Goal: Information Seeking & Learning: Learn about a topic

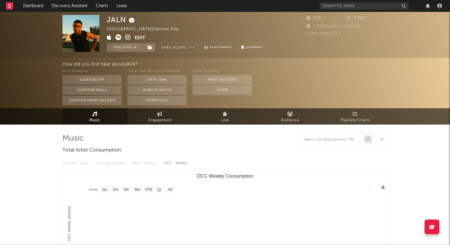
select select "1w"
click at [171, 117] on span "Engagement" at bounding box center [160, 120] width 24 height 7
select select "1w"
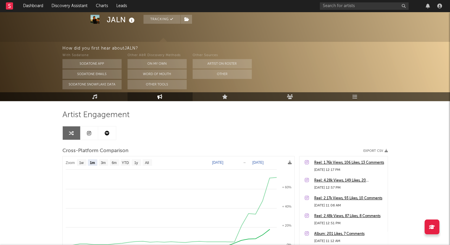
scroll to position [13, 0]
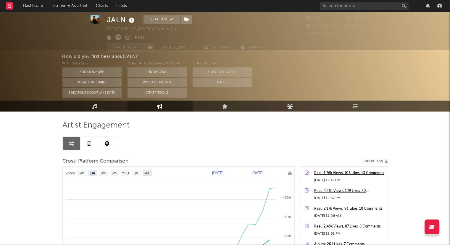
click at [147, 172] on text "All" at bounding box center [147, 173] width 4 height 4
select select "All"
type input "[DATE]"
select select "All"
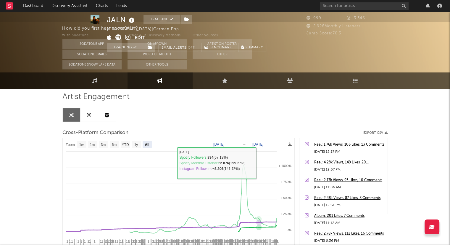
scroll to position [0, 0]
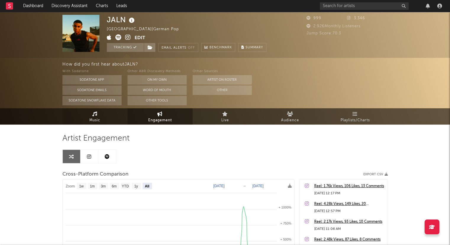
click at [110, 119] on link "Music" at bounding box center [94, 116] width 65 height 16
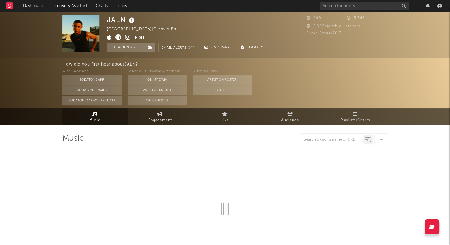
select select "1w"
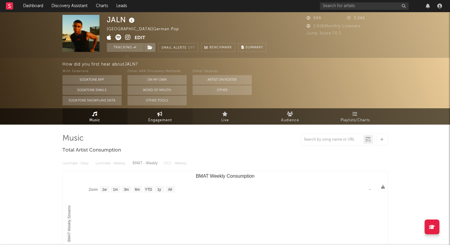
click at [149, 120] on span "Engagement" at bounding box center [160, 120] width 24 height 7
select select "1w"
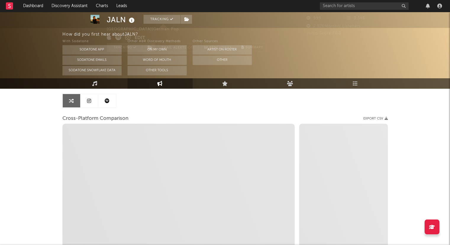
scroll to position [118, 0]
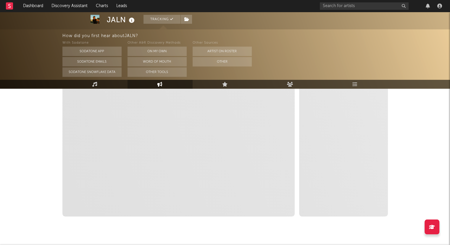
select select "1m"
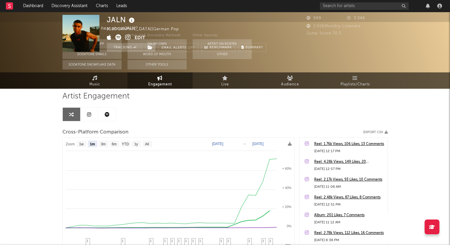
scroll to position [0, 0]
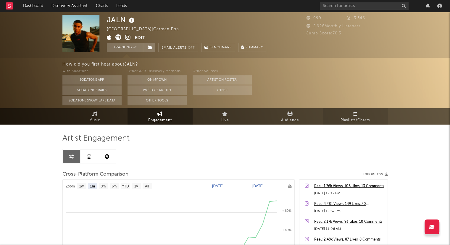
click at [362, 110] on link "Playlists/Charts" at bounding box center [355, 116] width 65 height 16
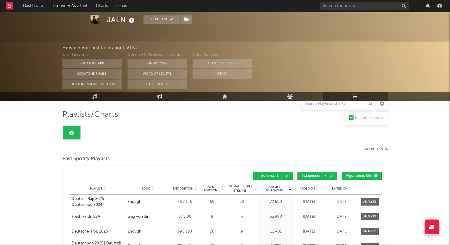
scroll to position [53, 0]
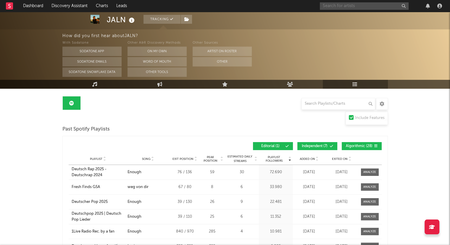
click at [358, 6] on input "text" at bounding box center [364, 5] width 89 height 7
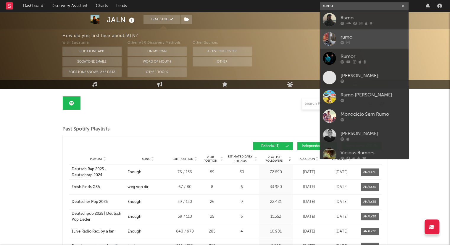
type input "rumo"
click at [374, 36] on div "rumo" at bounding box center [373, 36] width 65 height 7
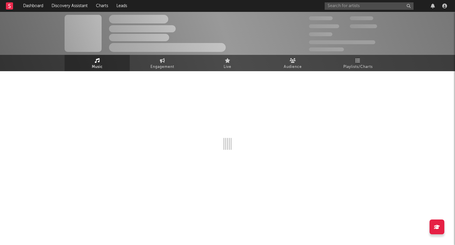
select select "1w"
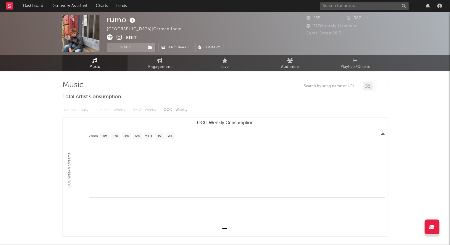
select select "1w"
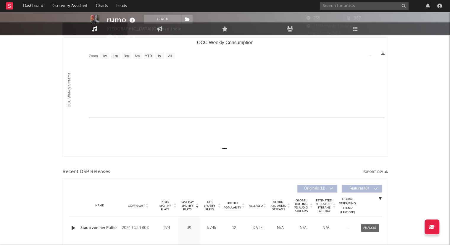
scroll to position [213, 0]
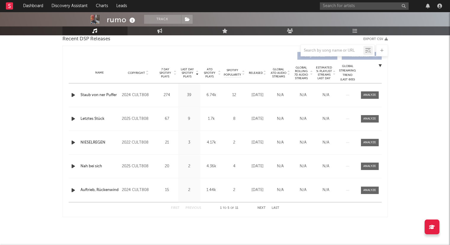
click at [266, 74] on icon at bounding box center [265, 74] width 3 height 2
click at [263, 206] on button "Next" at bounding box center [262, 207] width 8 height 3
click at [261, 207] on button "Next" at bounding box center [262, 207] width 8 height 3
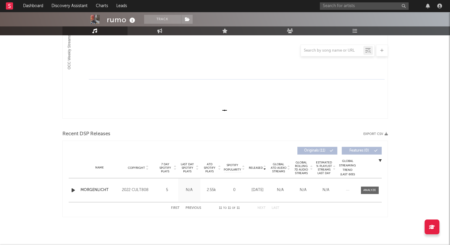
click at [174, 209] on button "First" at bounding box center [175, 207] width 9 height 3
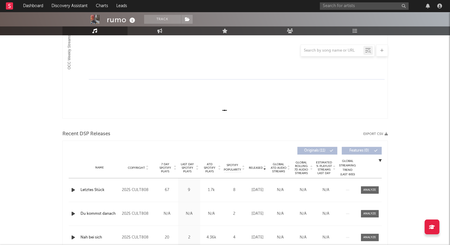
scroll to position [213, 0]
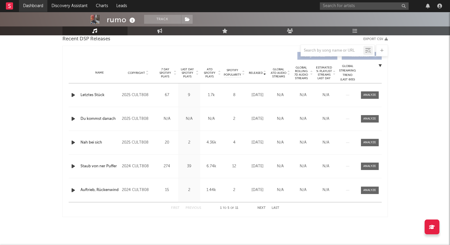
click at [34, 9] on link "Dashboard" at bounding box center [33, 6] width 28 height 12
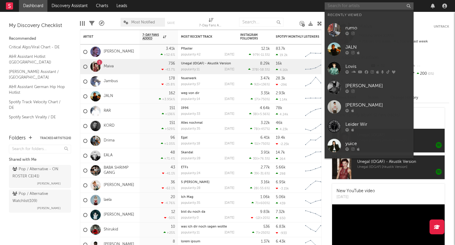
click at [363, 8] on input "text" at bounding box center [369, 5] width 89 height 7
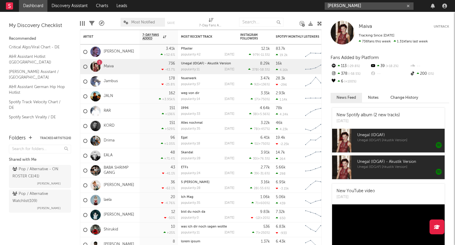
type input "[PERSON_NAME]"
click at [407, 4] on icon "button" at bounding box center [408, 6] width 3 height 4
